Goal: Task Accomplishment & Management: Manage account settings

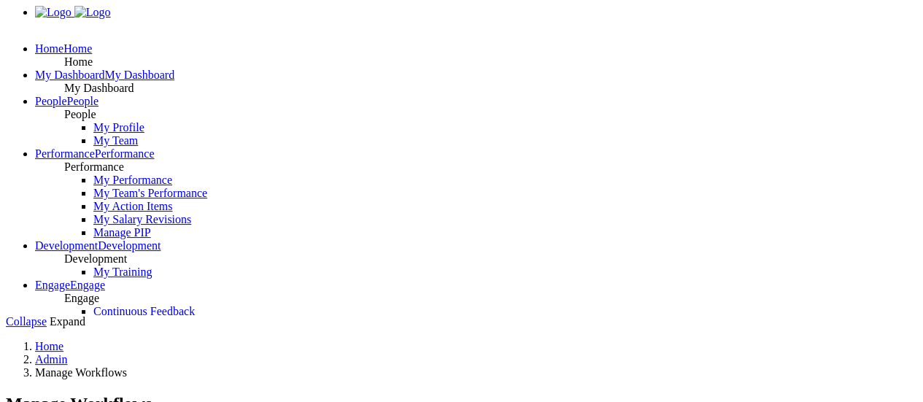
scroll to position [308, 0]
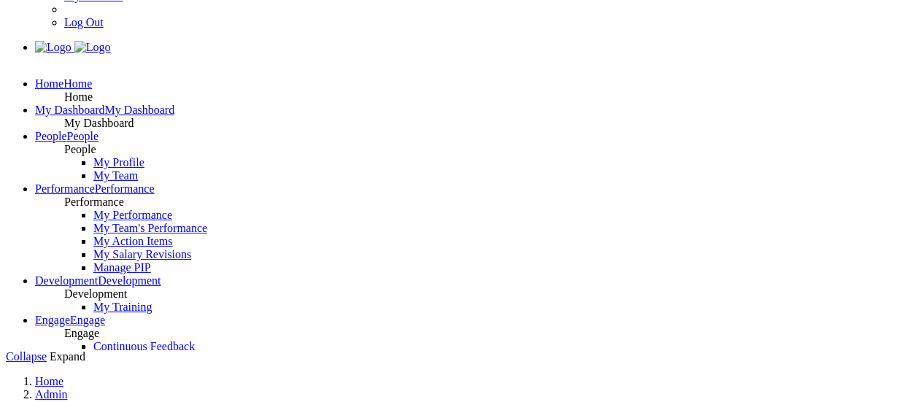
scroll to position [274, 0]
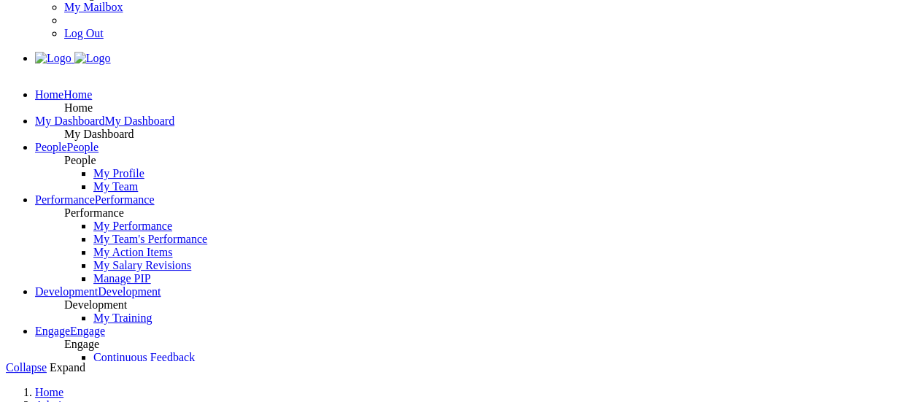
scroll to position [262, 0]
drag, startPoint x: 93, startPoint y: 198, endPoint x: 619, endPoint y: 227, distance: 526.7
drag, startPoint x: 87, startPoint y: 203, endPoint x: 603, endPoint y: 214, distance: 515.8
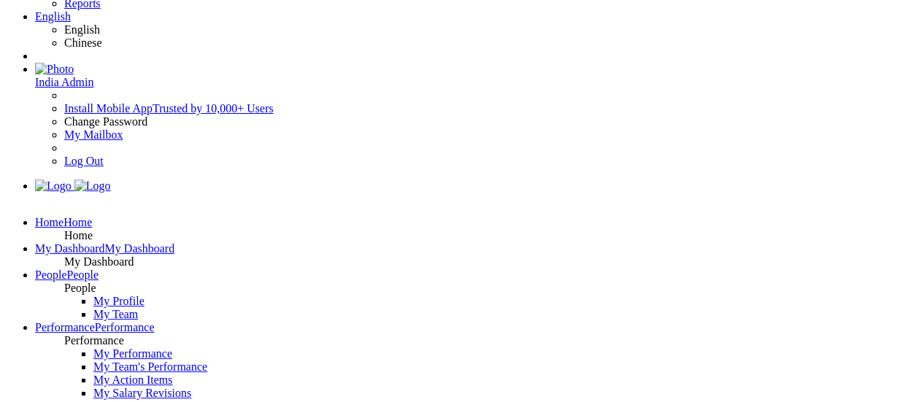
scroll to position [139, 0]
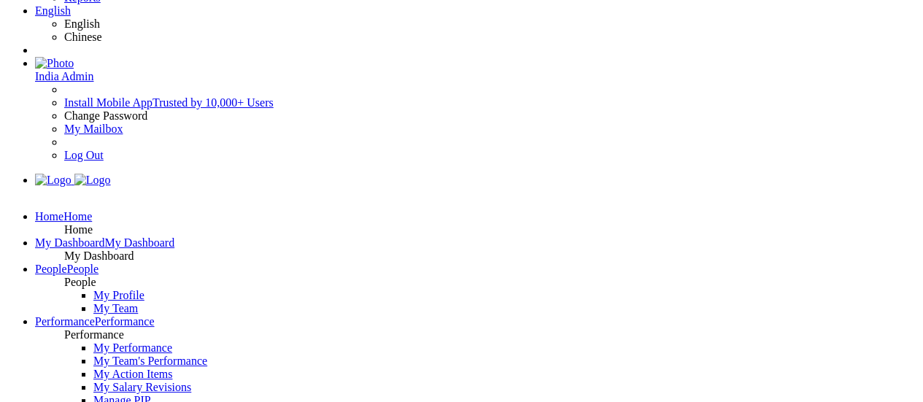
drag, startPoint x: 90, startPoint y: 77, endPoint x: 379, endPoint y: 52, distance: 290.7
drag, startPoint x: 91, startPoint y: 130, endPoint x: 649, endPoint y: 128, distance: 558.0
click at [408, 34] on div "Quick Links Add Employee Bulk Import Employee Import Employee Relationship" at bounding box center [461, 17] width 911 height 289
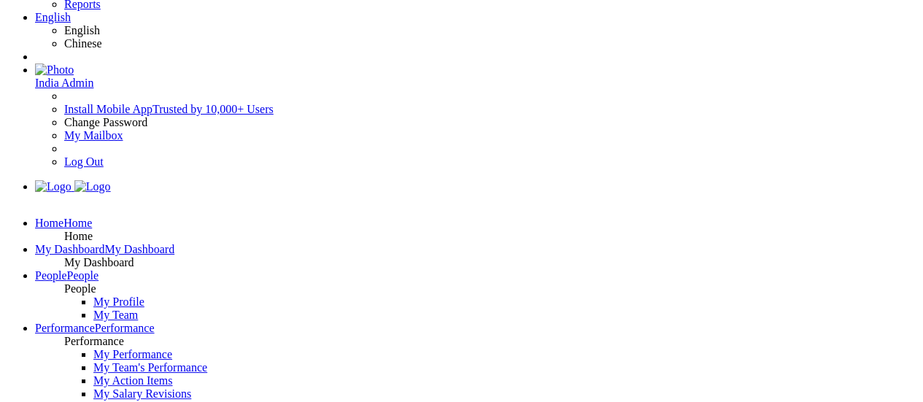
scroll to position [133, 0]
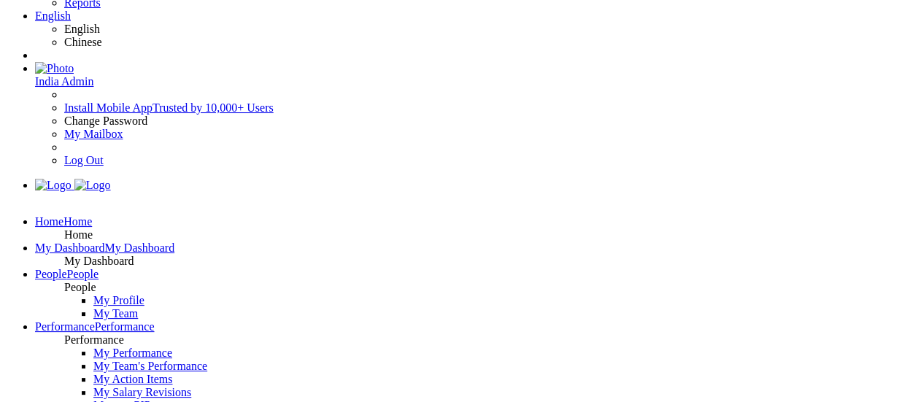
drag, startPoint x: 81, startPoint y: 132, endPoint x: 604, endPoint y: 129, distance: 523.0
click at [484, 16] on div "Quick Links Add Employee Bulk Import Employee Import Employee Relationship" at bounding box center [461, 22] width 911 height 289
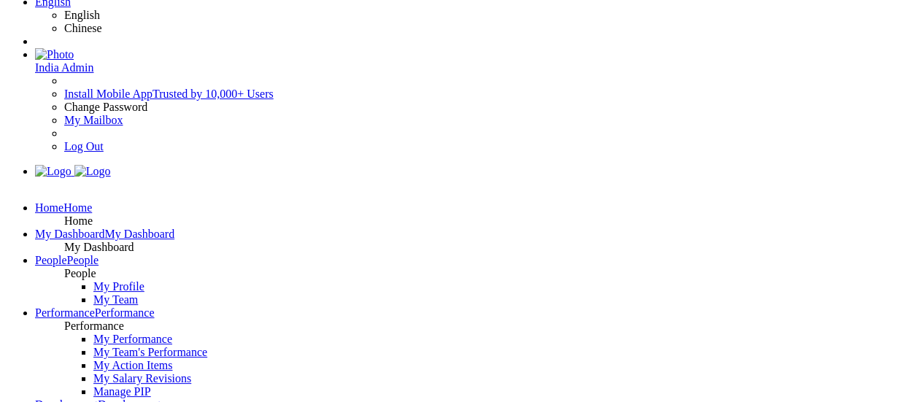
scroll to position [167, 0]
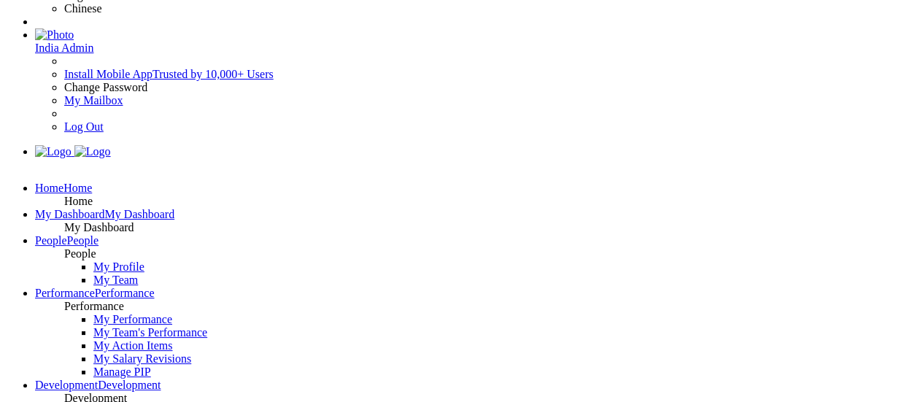
drag, startPoint x: 86, startPoint y: 295, endPoint x: 594, endPoint y: 306, distance: 508.5
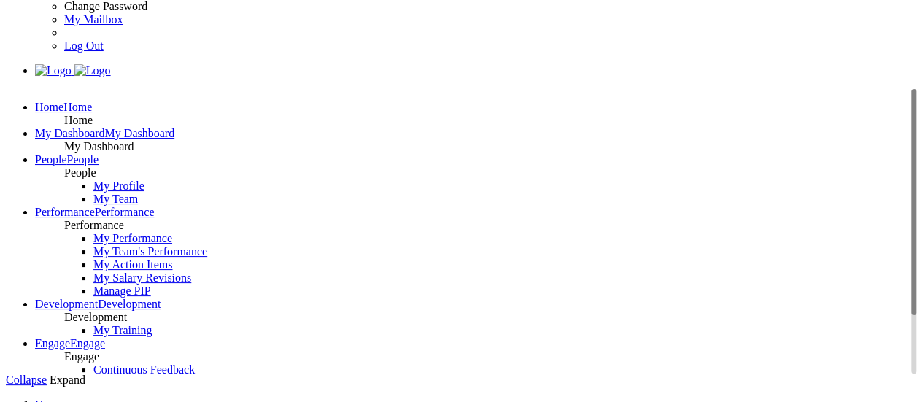
scroll to position [251, 0]
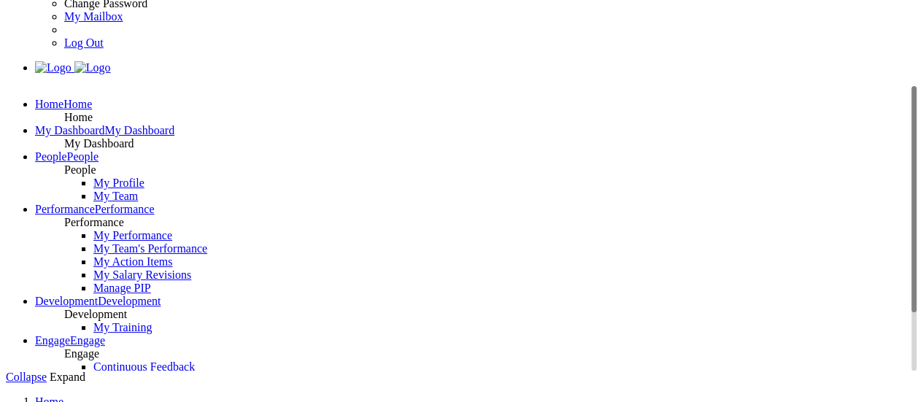
drag, startPoint x: 90, startPoint y: 211, endPoint x: 594, endPoint y: 222, distance: 503.4
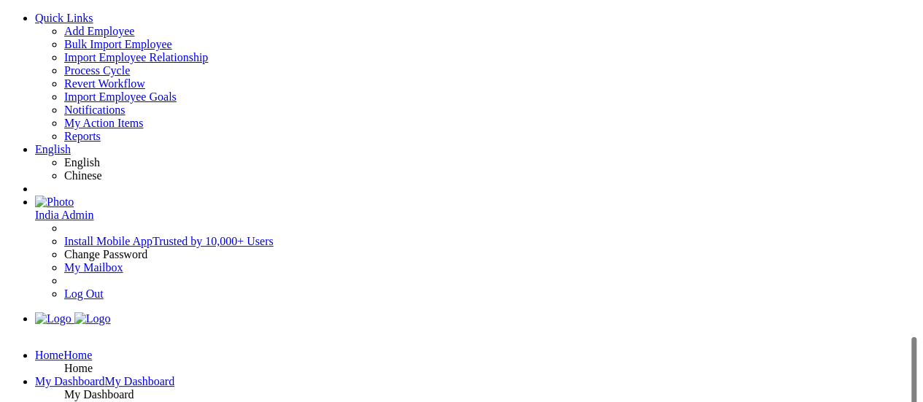
scroll to position [384, 0]
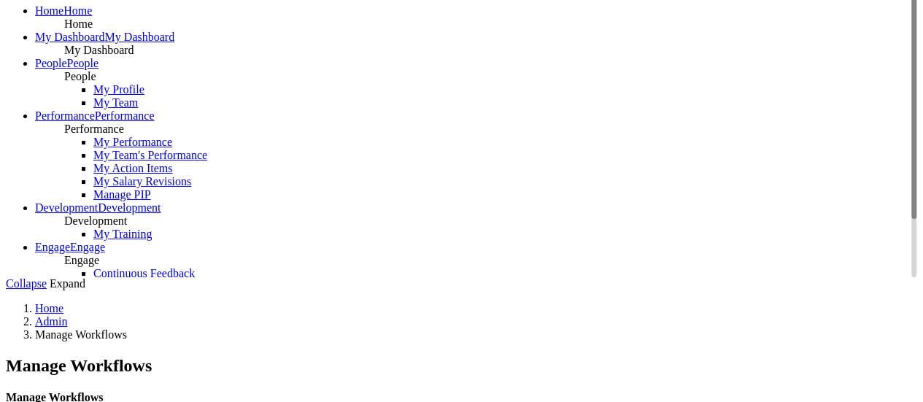
scroll to position [346, 0]
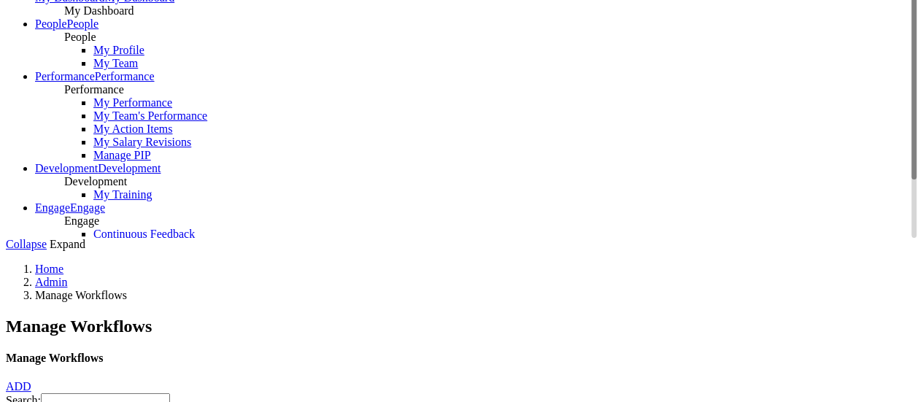
drag, startPoint x: 92, startPoint y: 206, endPoint x: 595, endPoint y: 211, distance: 503.3
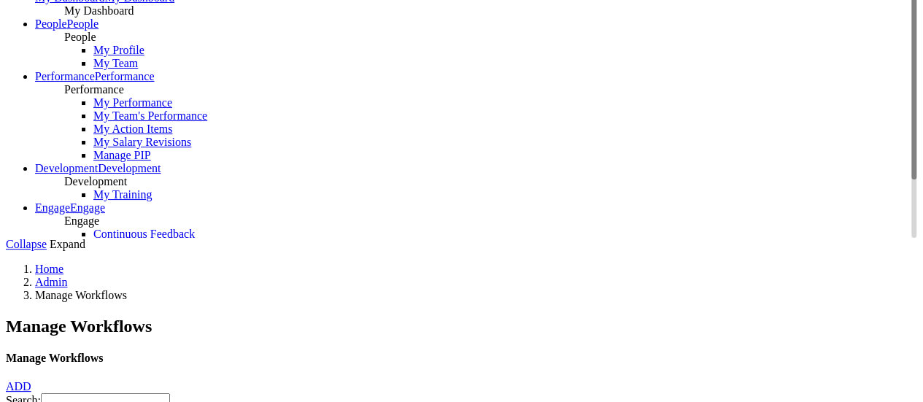
drag, startPoint x: 611, startPoint y: 252, endPoint x: 93, endPoint y: 249, distance: 517.9
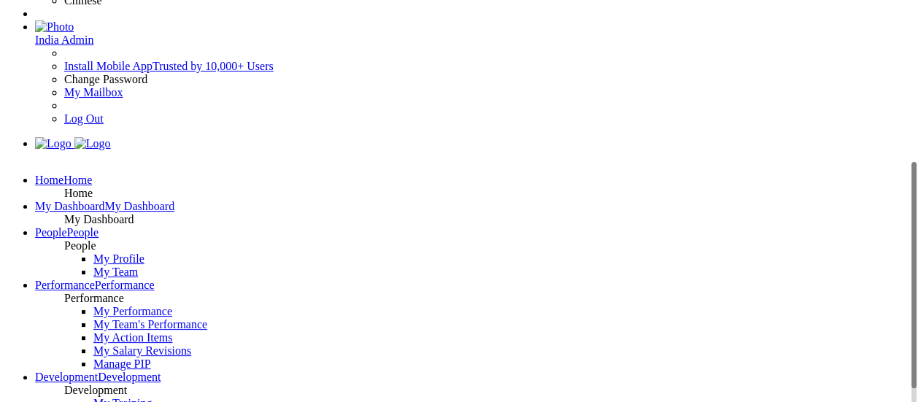
scroll to position [155, 0]
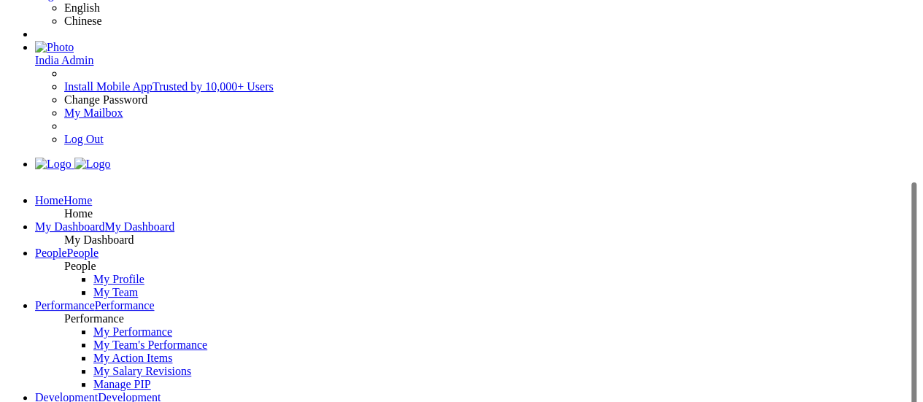
drag, startPoint x: 85, startPoint y: 265, endPoint x: 598, endPoint y: 273, distance: 513.6
drag, startPoint x: 91, startPoint y: 217, endPoint x: 599, endPoint y: 234, distance: 508.0
